Goal: Navigation & Orientation: Find specific page/section

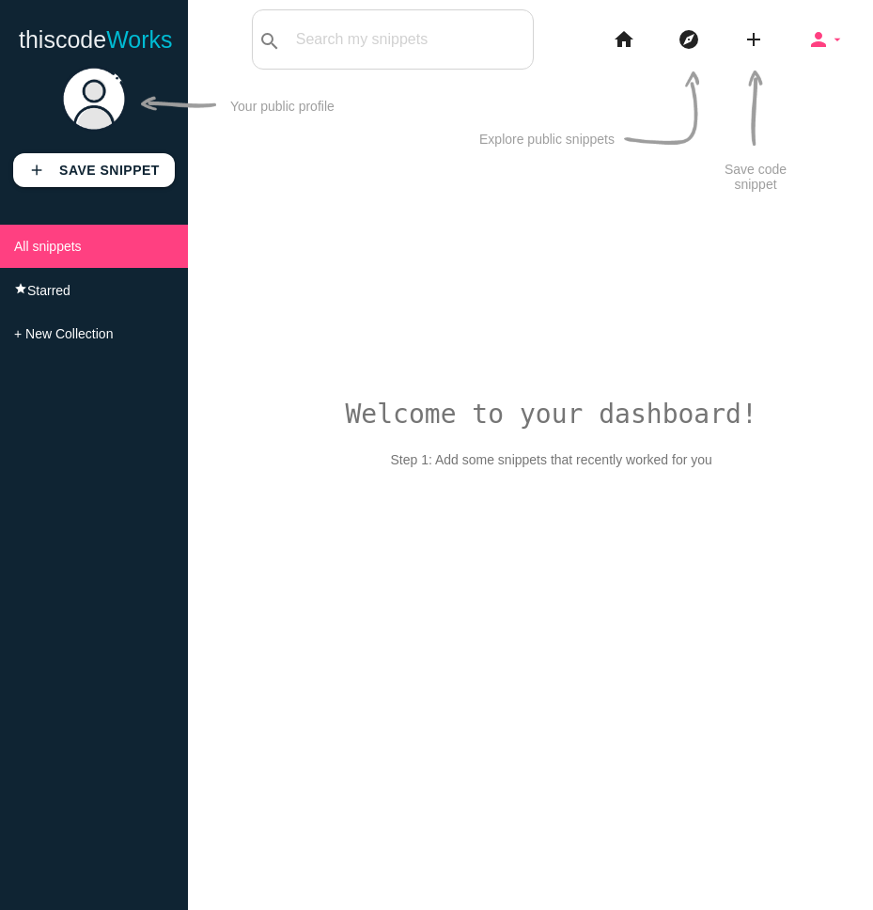
click at [831, 45] on icon "arrow_drop_down" at bounding box center [837, 39] width 15 height 60
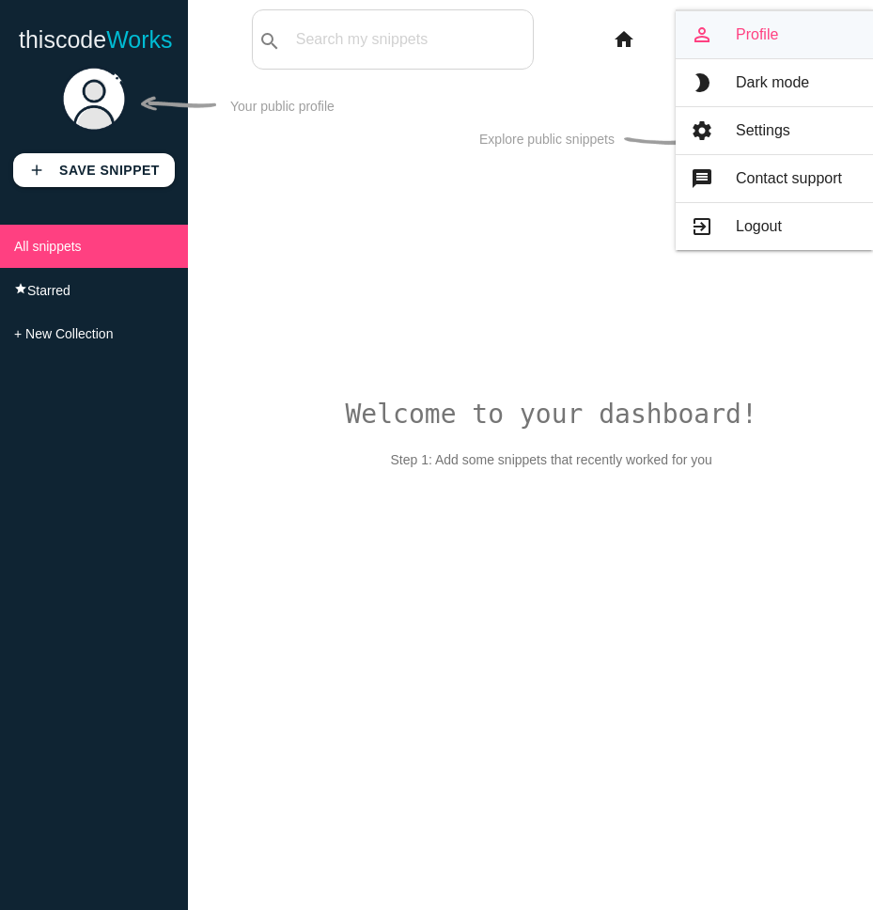
click at [794, 40] on link "person_outline Profile" at bounding box center [774, 34] width 197 height 47
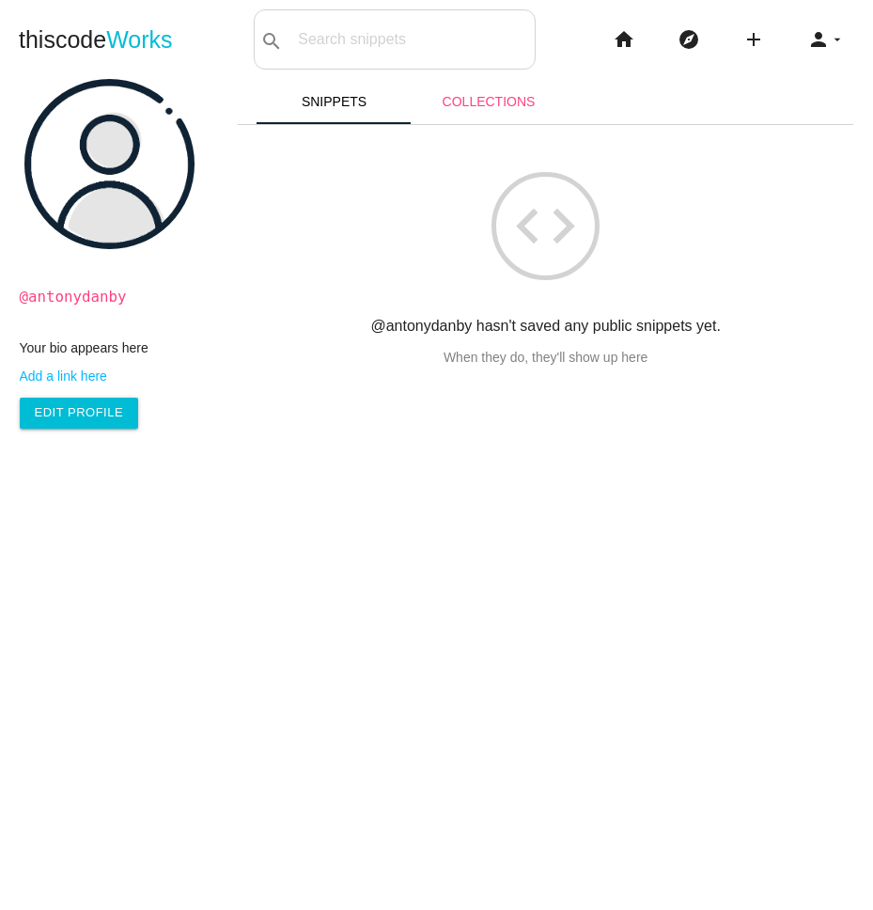
click at [483, 107] on link "Collections" at bounding box center [489, 101] width 155 height 45
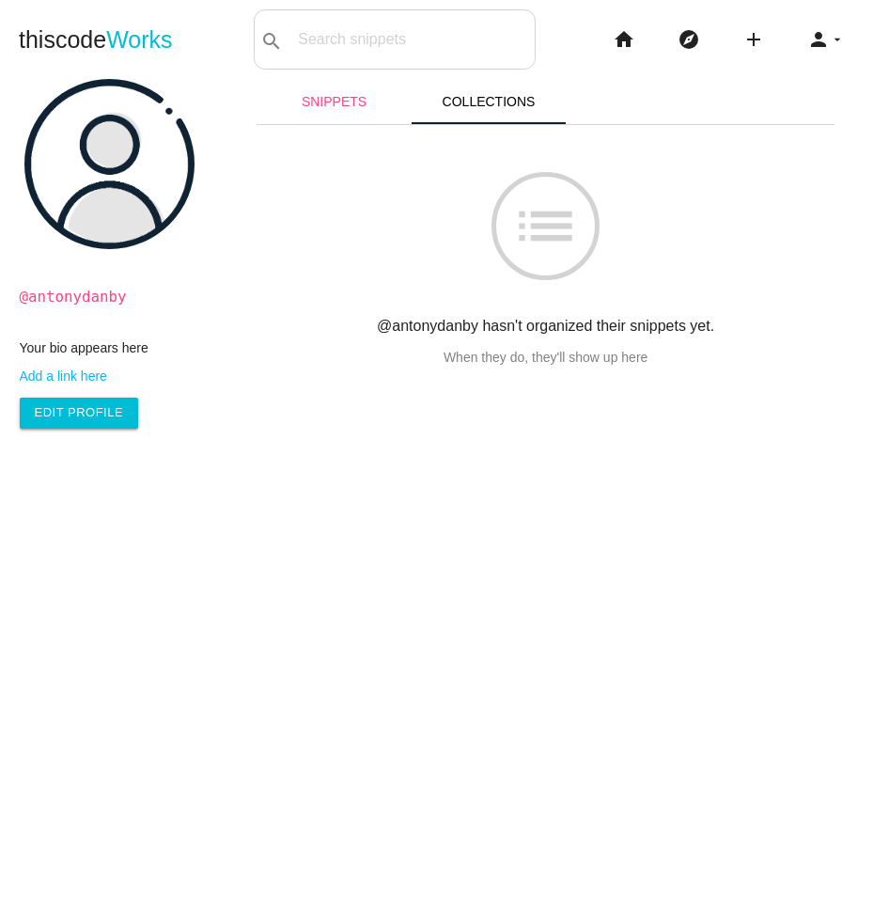
click at [351, 109] on link "Snippets" at bounding box center [334, 101] width 155 height 45
